Goal: Navigation & Orientation: Understand site structure

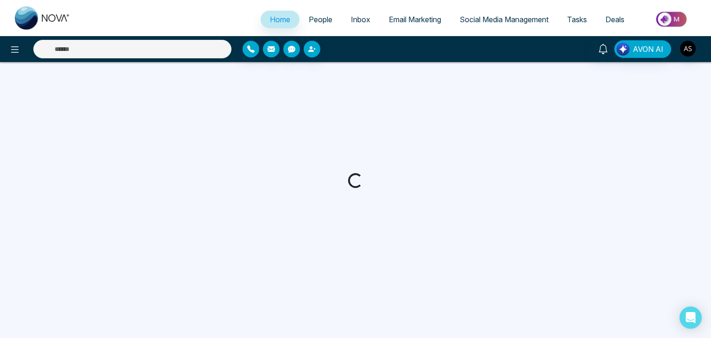
select select "*"
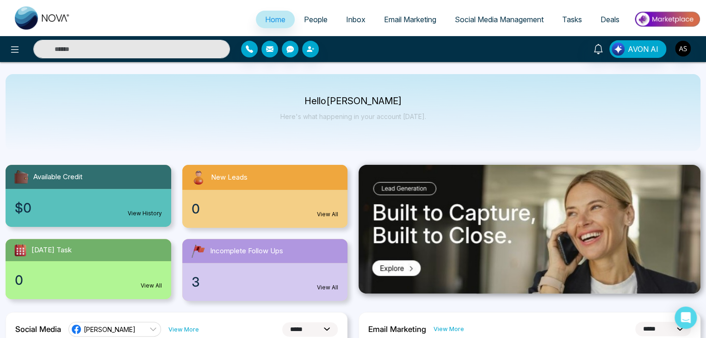
click at [322, 23] on link "People" at bounding box center [316, 20] width 42 height 18
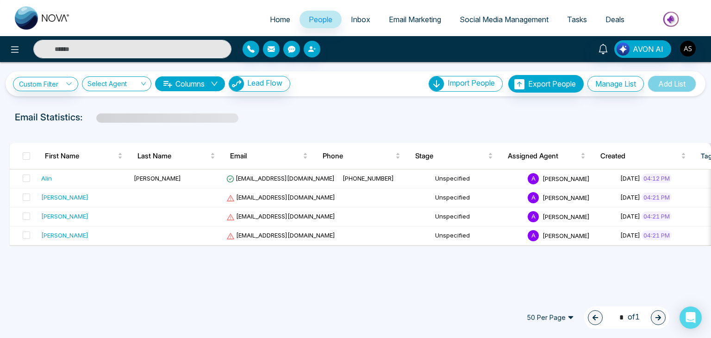
click at [343, 25] on link "Inbox" at bounding box center [360, 20] width 38 height 18
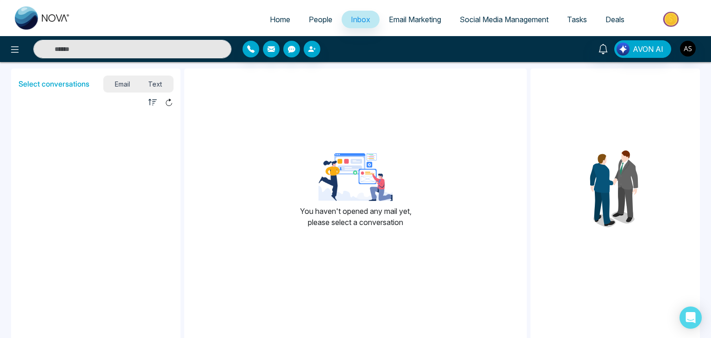
click at [435, 26] on link "Email Marketing" at bounding box center [414, 20] width 71 height 18
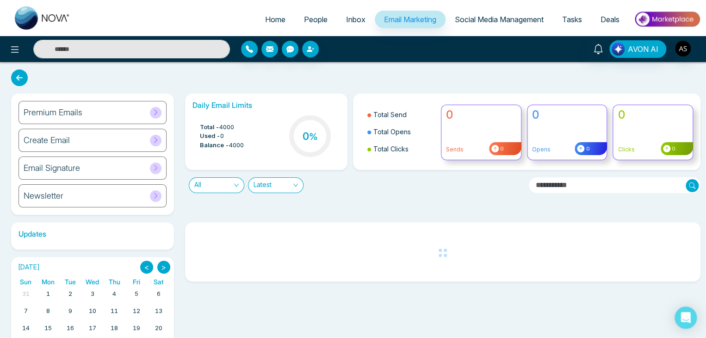
click at [455, 24] on span "Social Media Management" at bounding box center [499, 19] width 89 height 9
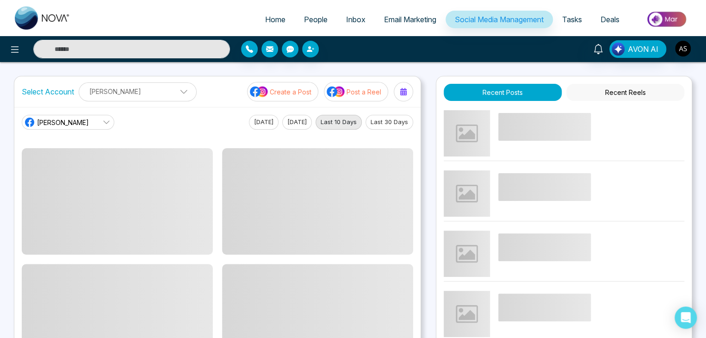
click at [276, 16] on span "Home" at bounding box center [275, 19] width 20 height 9
select select "*"
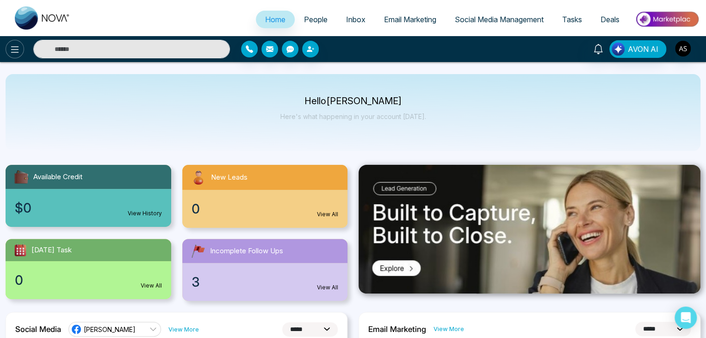
click at [22, 54] on button at bounding box center [15, 49] width 19 height 19
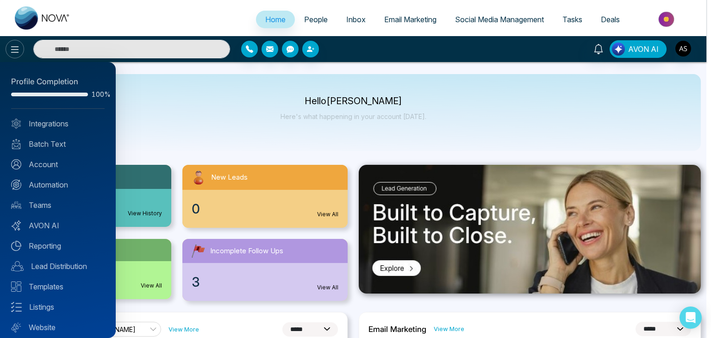
click at [22, 54] on div at bounding box center [355, 169] width 711 height 338
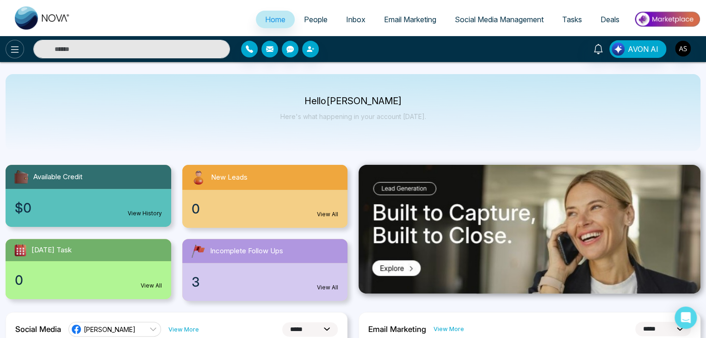
click at [19, 52] on icon at bounding box center [15, 49] width 8 height 6
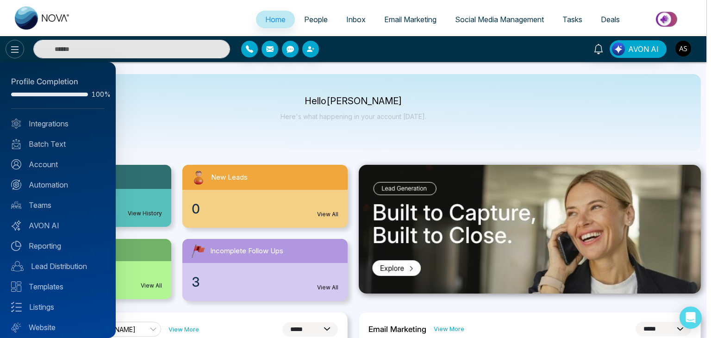
click at [19, 52] on div at bounding box center [355, 169] width 711 height 338
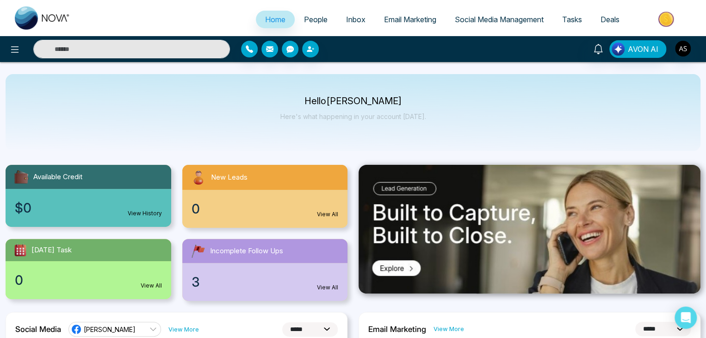
click at [511, 25] on link "Social Media Management" at bounding box center [499, 20] width 107 height 18
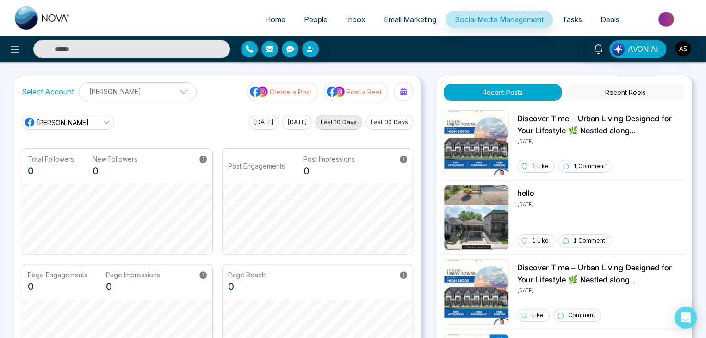
click at [571, 13] on link "Tasks" at bounding box center [572, 20] width 38 height 18
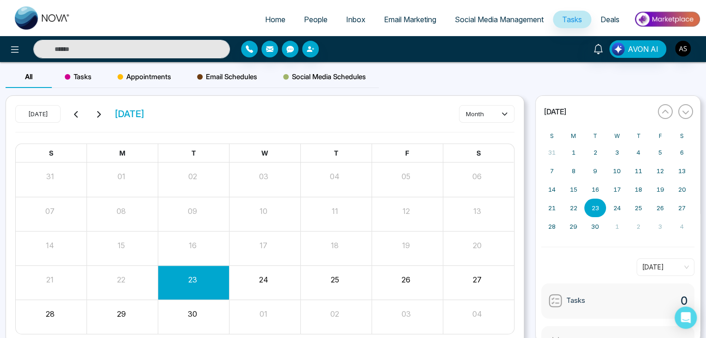
click at [611, 12] on link "Deals" at bounding box center [609, 20] width 37 height 18
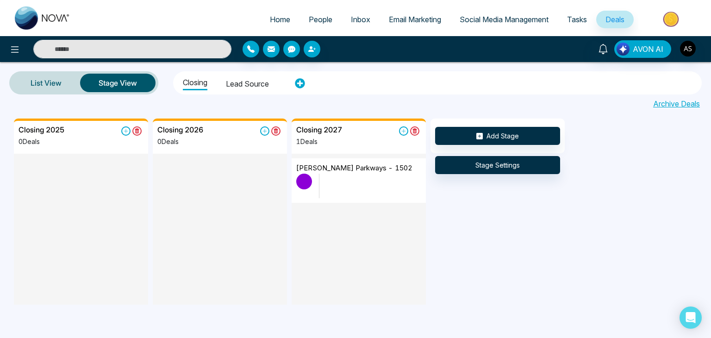
click at [270, 19] on span "Home" at bounding box center [280, 19] width 20 height 9
select select "*"
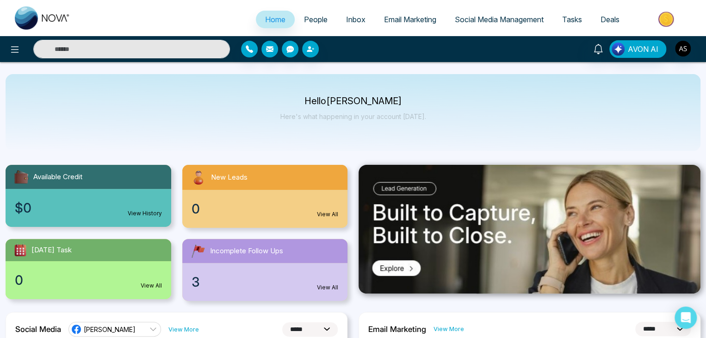
click at [407, 14] on link "Email Marketing" at bounding box center [410, 20] width 71 height 18
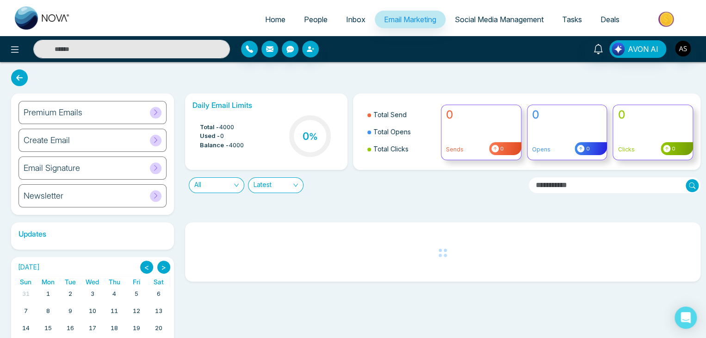
click at [274, 14] on link "Home" at bounding box center [275, 20] width 39 height 18
select select "*"
